Goal: Task Accomplishment & Management: Use online tool/utility

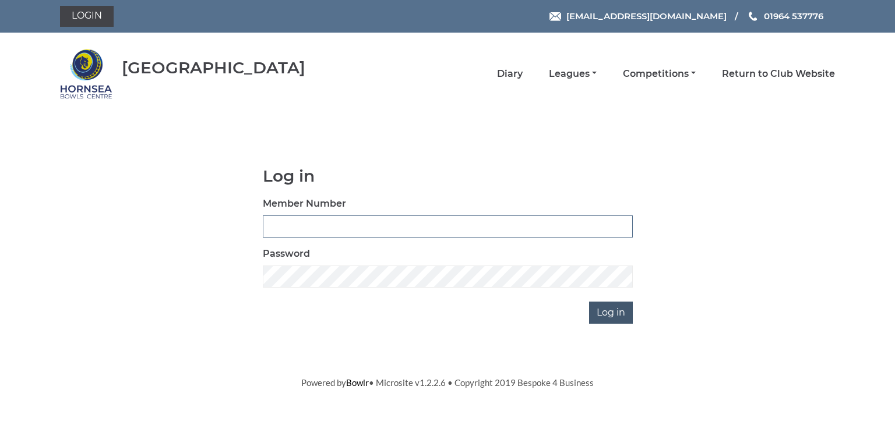
type input "0902"
click at [611, 311] on input "Log in" at bounding box center [611, 313] width 44 height 22
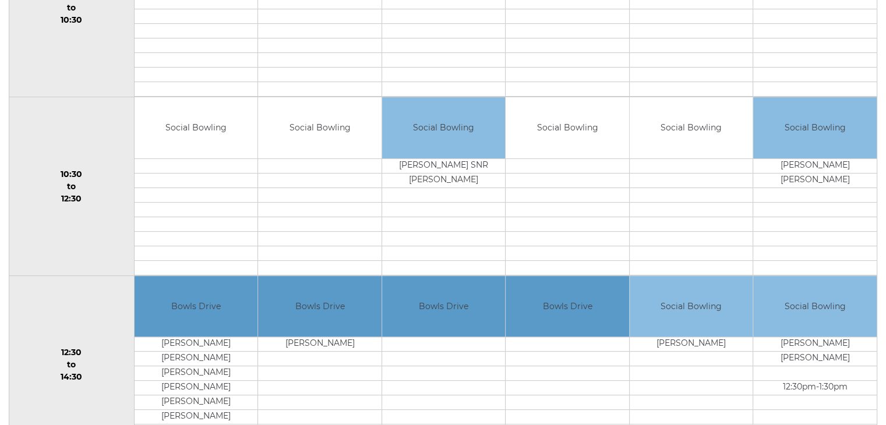
scroll to position [69, 0]
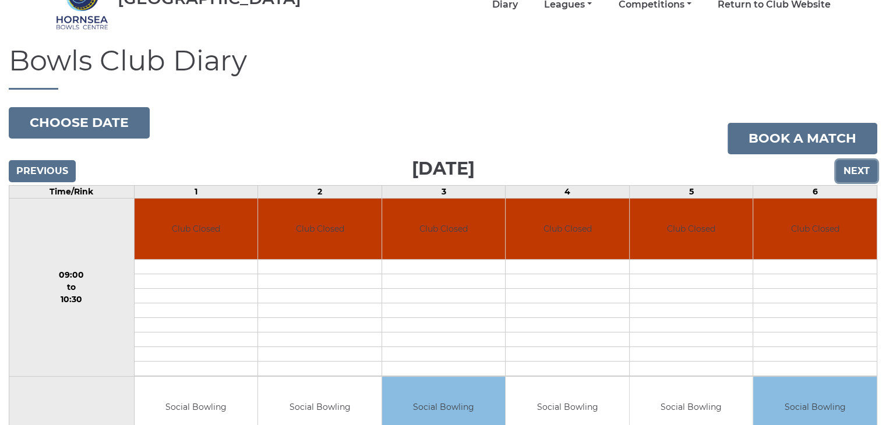
click at [853, 168] on input "Next" at bounding box center [856, 171] width 41 height 22
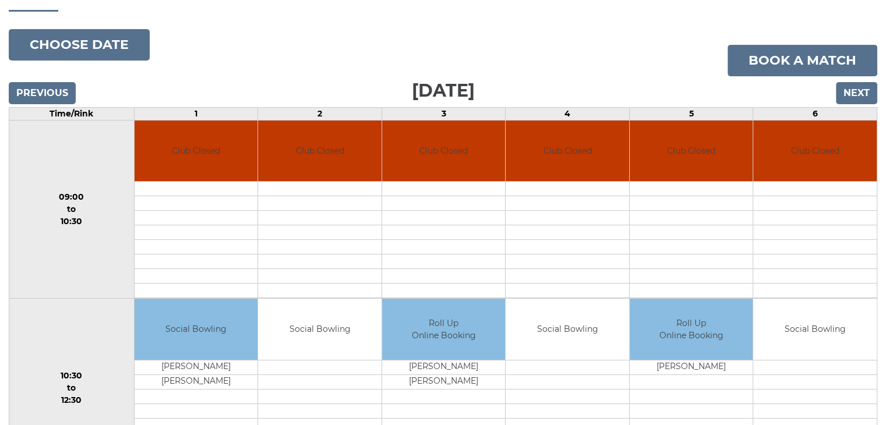
scroll to position [128, 0]
